Goal: Task Accomplishment & Management: Complete application form

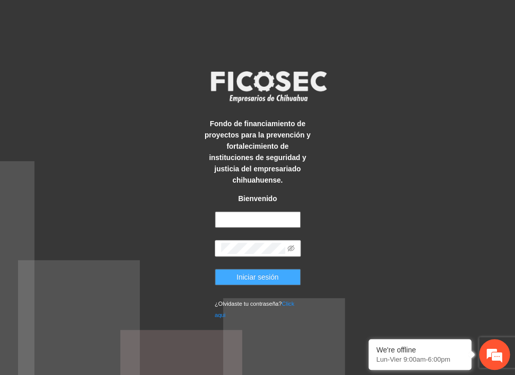
type input "**********"
click at [263, 272] on span "Iniciar sesión" at bounding box center [257, 277] width 42 height 11
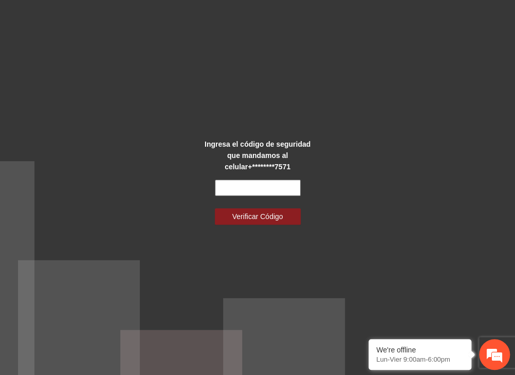
click at [266, 191] on input "text" at bounding box center [258, 188] width 86 height 16
type input "******"
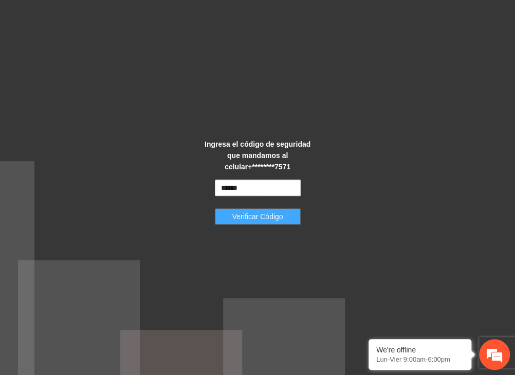
click at [242, 216] on span "Verificar Código" at bounding box center [257, 216] width 51 height 11
click at [240, 219] on span "Verificar Código" at bounding box center [257, 216] width 51 height 11
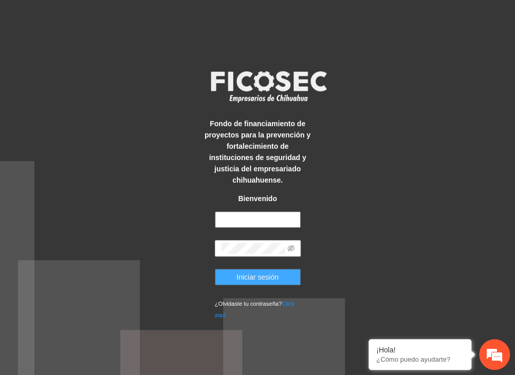
type input "**********"
click at [267, 273] on span "Iniciar sesión" at bounding box center [257, 277] width 42 height 11
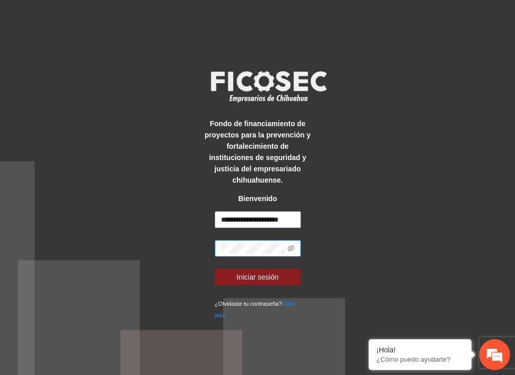
click at [289, 243] on span at bounding box center [290, 248] width 7 height 11
click at [291, 245] on icon "eye-invisible" at bounding box center [290, 248] width 7 height 7
click at [266, 272] on span "Iniciar sesión" at bounding box center [257, 277] width 42 height 11
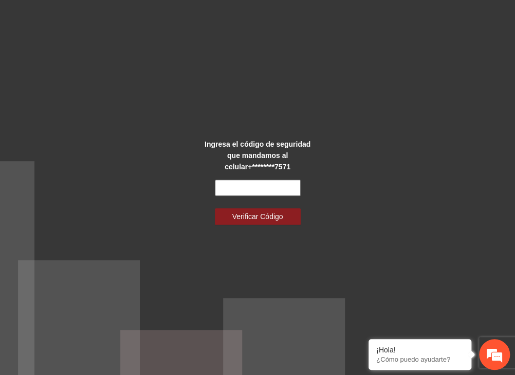
click at [239, 186] on input "text" at bounding box center [258, 188] width 86 height 16
type input "******"
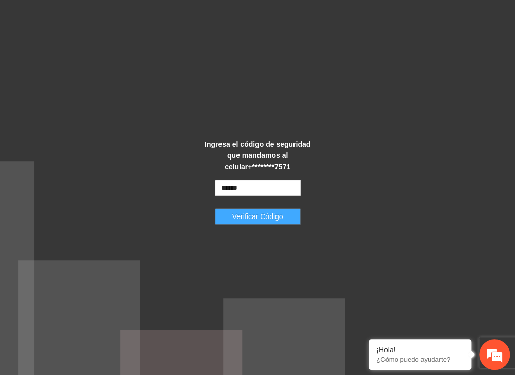
click at [251, 210] on button "Verificar Código" at bounding box center [258, 217] width 86 height 16
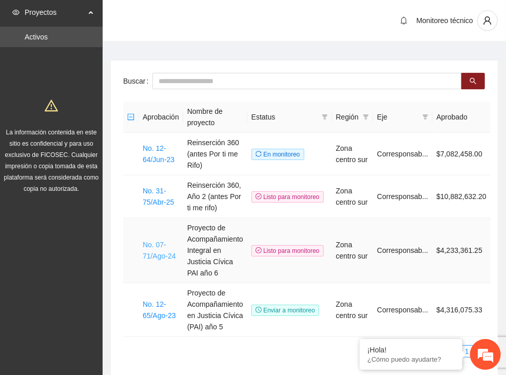
click at [152, 252] on link "No. 07-71/Ago-24" at bounding box center [159, 251] width 33 height 20
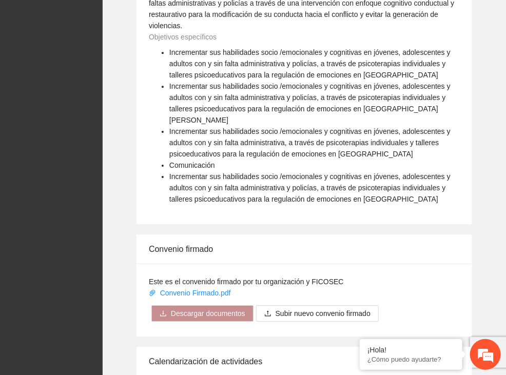
scroll to position [1210, 0]
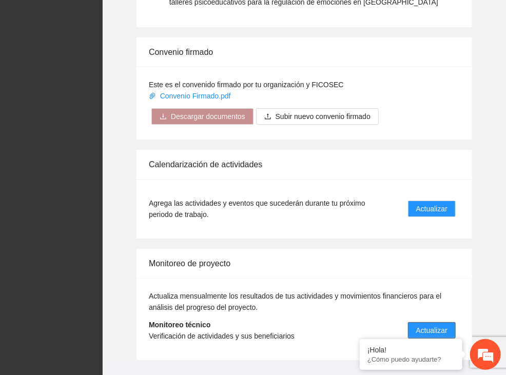
click at [436, 323] on button "Actualizar" at bounding box center [432, 331] width 48 height 16
click at [433, 325] on span "Actualizar" at bounding box center [432, 330] width 31 height 11
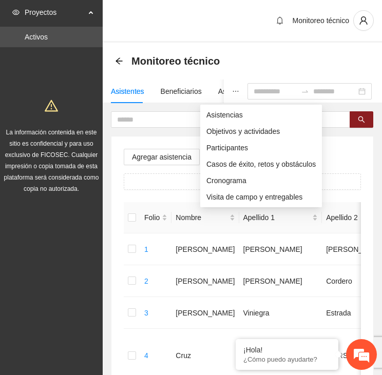
click at [232, 90] on icon "ellipsis" at bounding box center [235, 91] width 7 height 7
click at [232, 136] on span "Objetivos y actividades" at bounding box center [260, 131] width 109 height 11
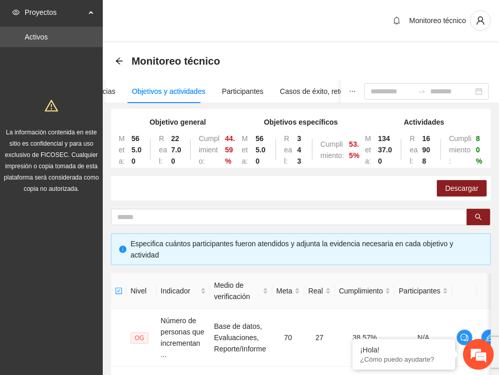
click at [177, 92] on div "Objetivos y actividades" at bounding box center [168, 91] width 73 height 11
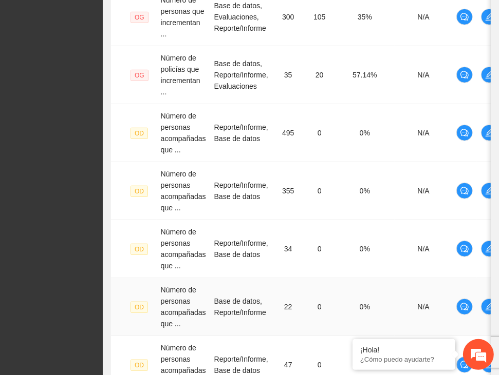
scroll to position [608, 0]
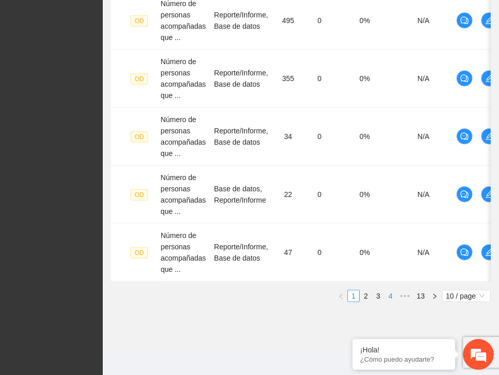
click at [390, 293] on link "4" at bounding box center [390, 296] width 11 height 11
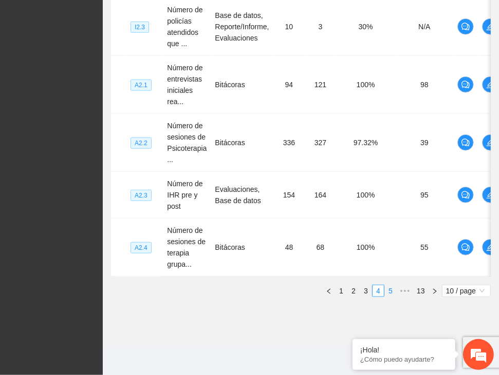
scroll to position [596, 0]
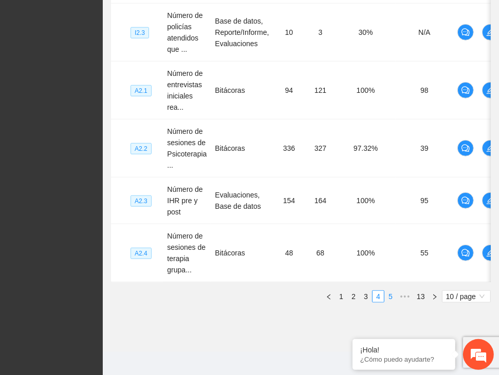
click at [390, 292] on link "5" at bounding box center [390, 296] width 11 height 11
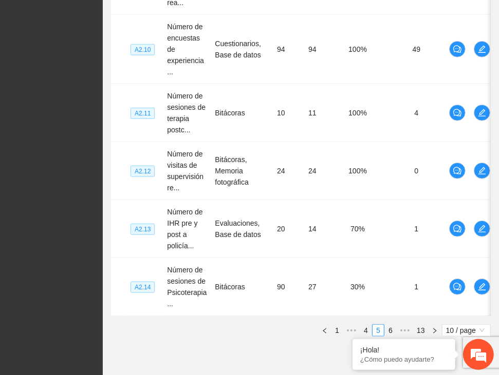
click at [394, 326] on link "6" at bounding box center [390, 330] width 11 height 11
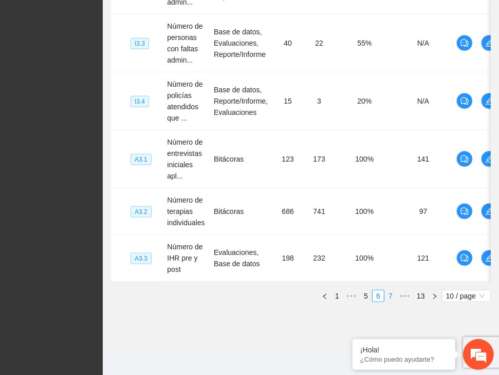
click at [391, 292] on link "7" at bounding box center [390, 296] width 11 height 11
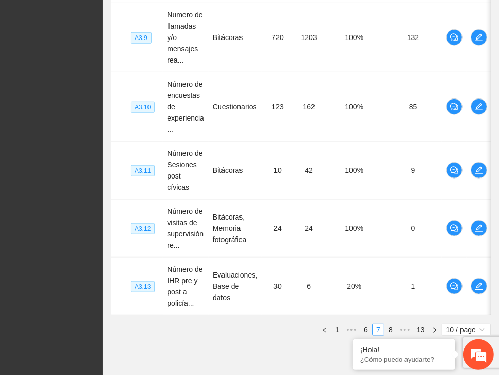
click at [393, 325] on link "8" at bounding box center [390, 330] width 11 height 11
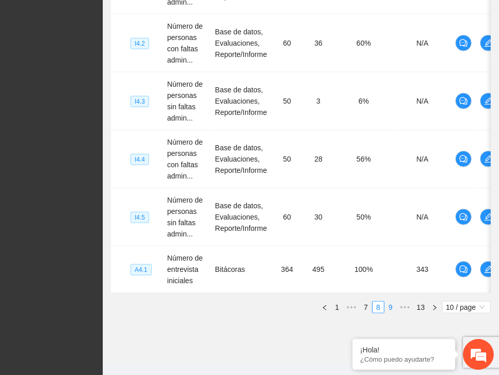
click at [391, 304] on link "9" at bounding box center [390, 307] width 11 height 11
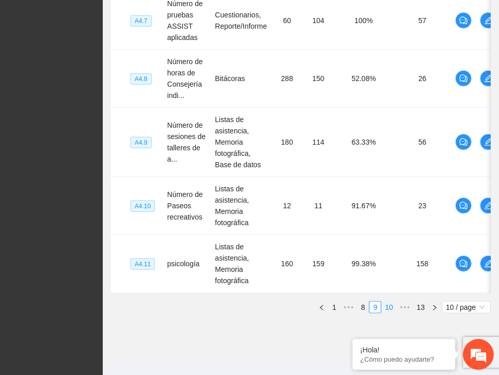
click at [392, 304] on link "10" at bounding box center [389, 307] width 14 height 11
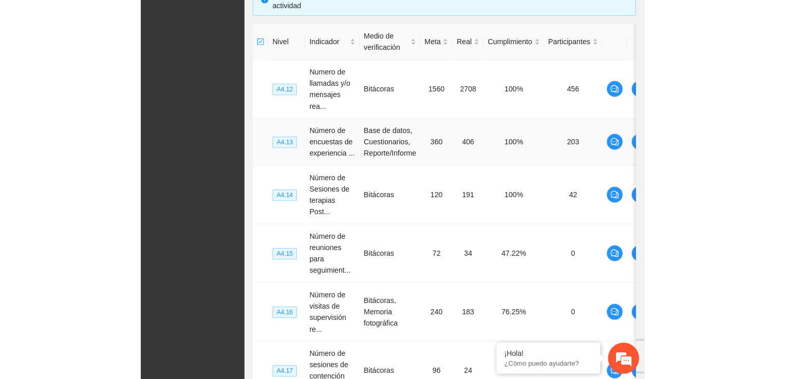
scroll to position [162, 0]
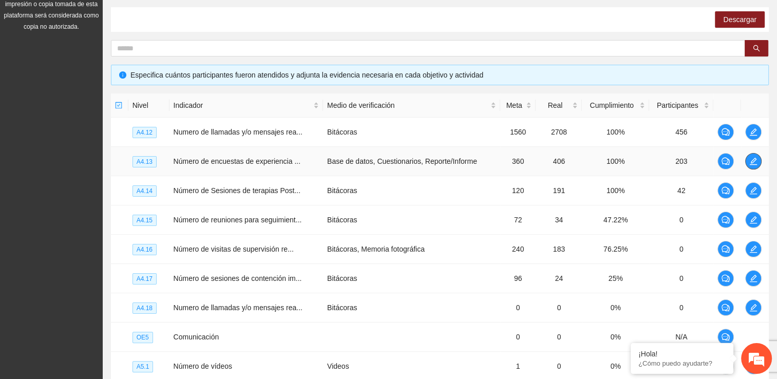
click at [514, 157] on icon "edit" at bounding box center [753, 161] width 8 height 8
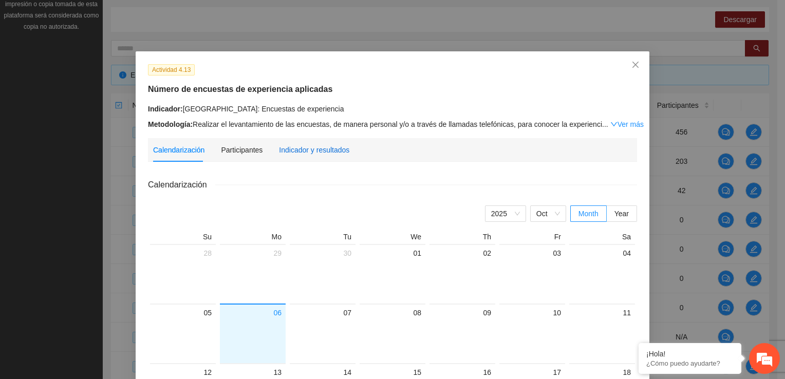
click at [296, 148] on div "Indicador y resultados" at bounding box center [314, 149] width 70 height 11
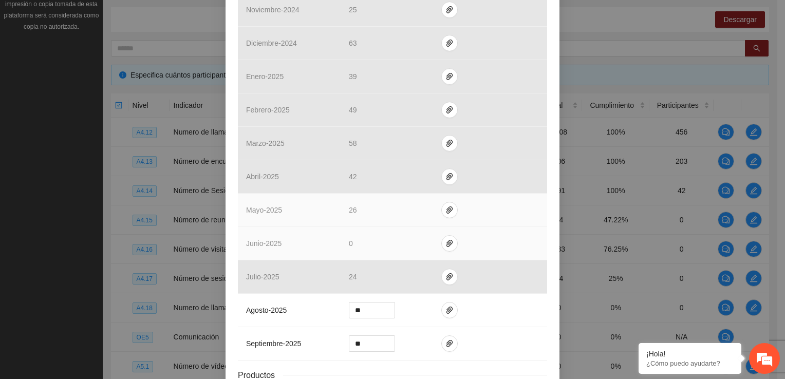
scroll to position [360, 0]
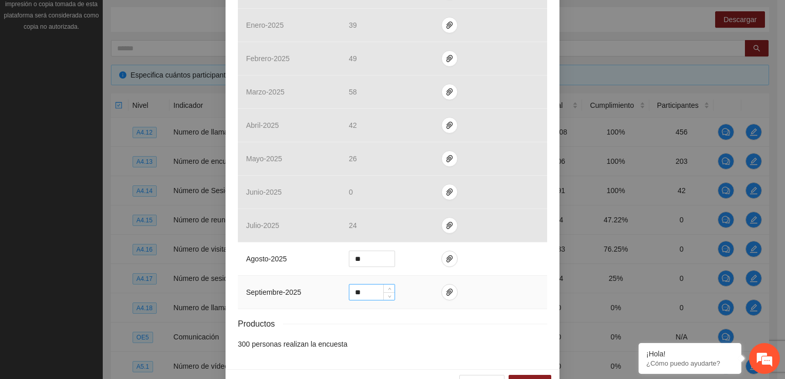
click at [360, 294] on input "**" at bounding box center [371, 292] width 45 height 15
type input "*"
type input "**"
click at [445, 292] on icon "paper-clip" at bounding box center [449, 292] width 8 height 8
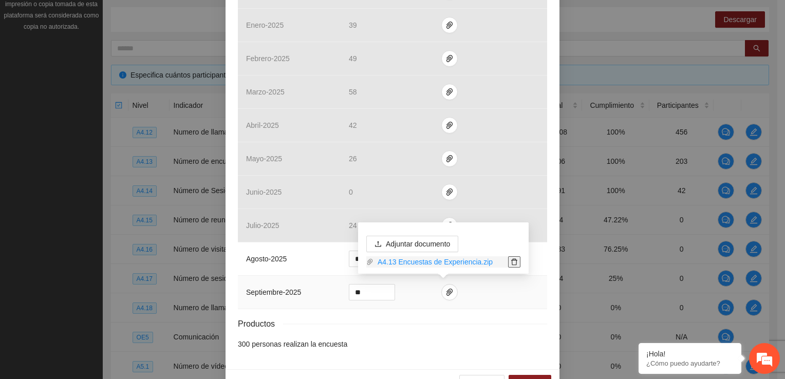
click at [514, 261] on icon "delete" at bounding box center [514, 261] width 7 height 7
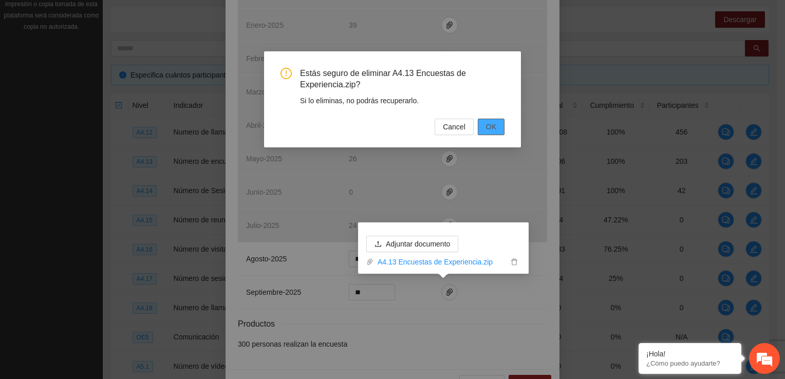
click at [495, 125] on span "OK" at bounding box center [491, 126] width 10 height 11
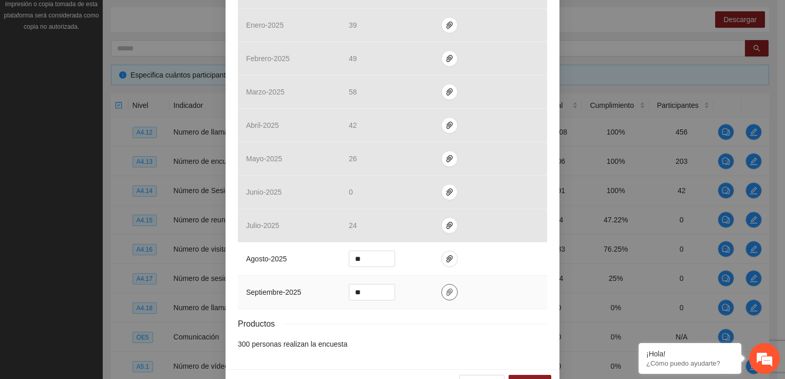
click at [445, 290] on icon "paper-clip" at bounding box center [449, 292] width 8 height 8
click at [418, 261] on span "Adjuntar documento" at bounding box center [418, 259] width 64 height 11
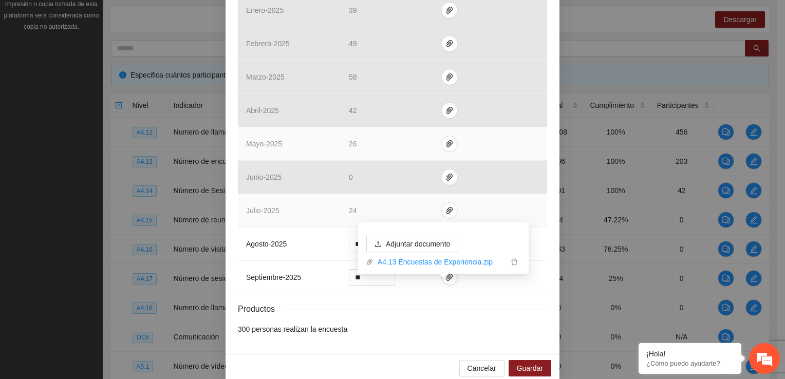
scroll to position [388, 0]
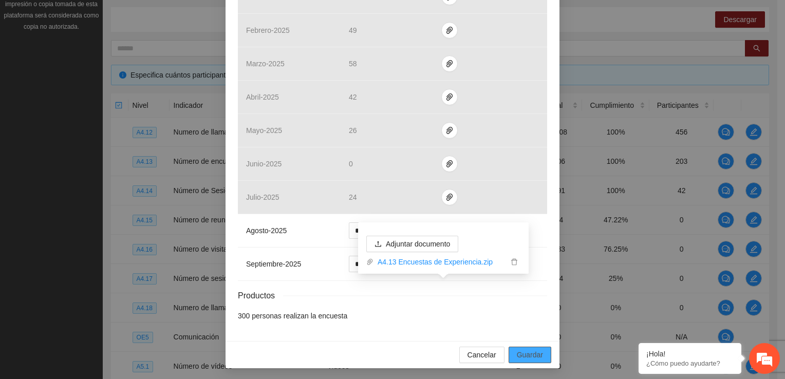
click at [514, 352] on span "Guardar" at bounding box center [530, 354] width 26 height 11
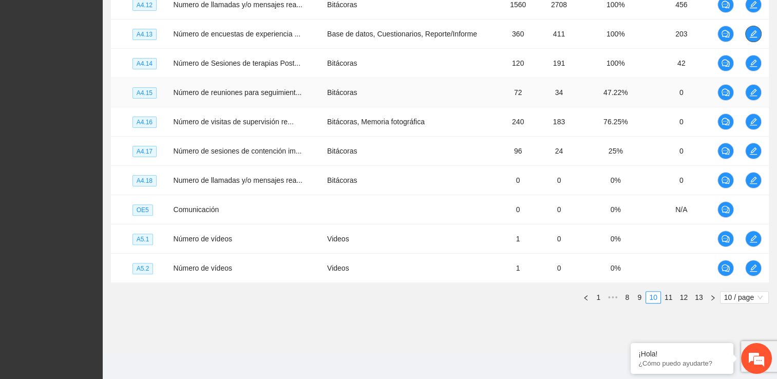
scroll to position [290, 0]
